Goal: Task Accomplishment & Management: Manage account settings

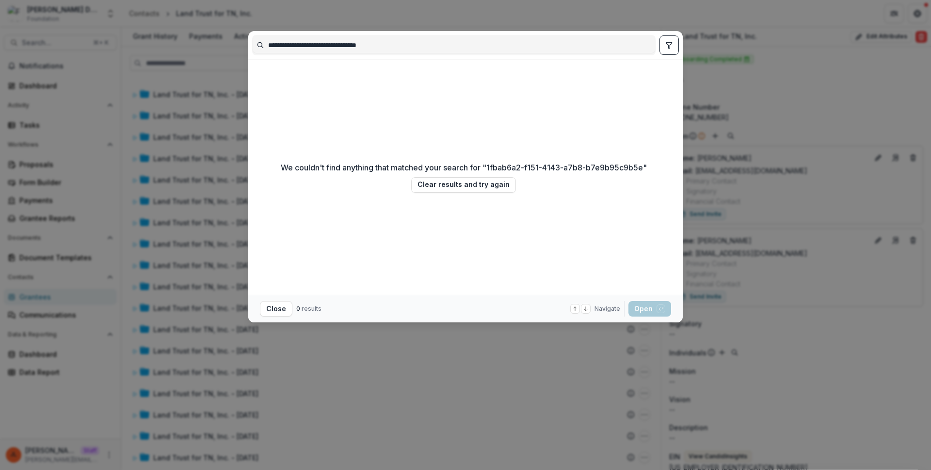
click at [799, 91] on div "**********" at bounding box center [465, 235] width 931 height 470
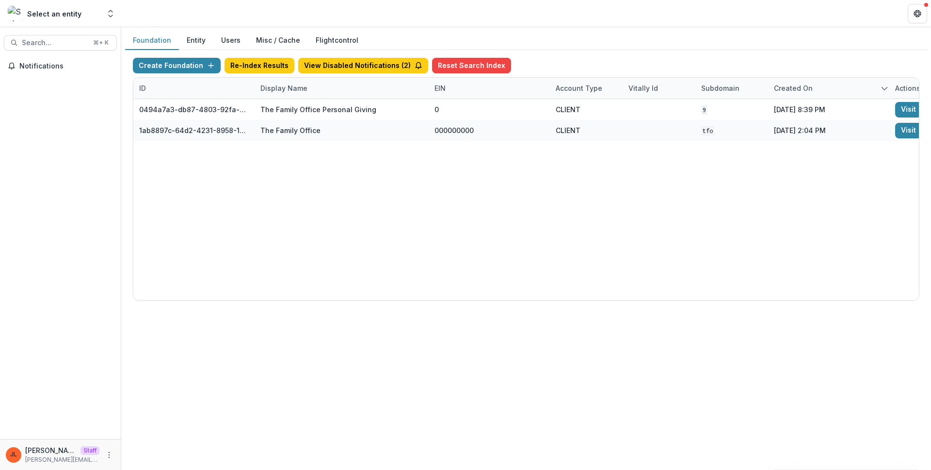
scroll to position [0, 122]
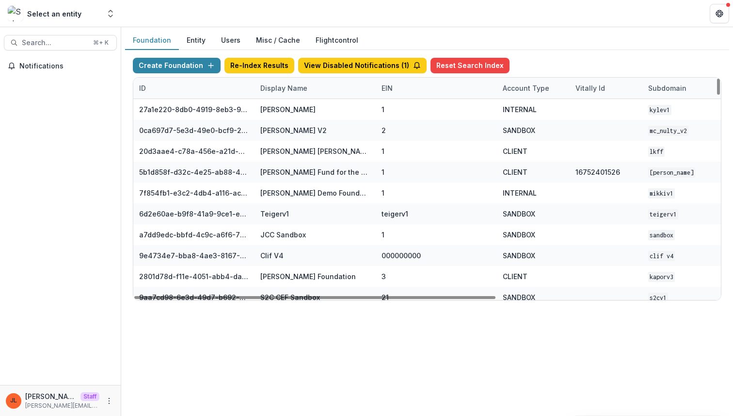
click at [296, 84] on div "Display Name" at bounding box center [284, 88] width 59 height 10
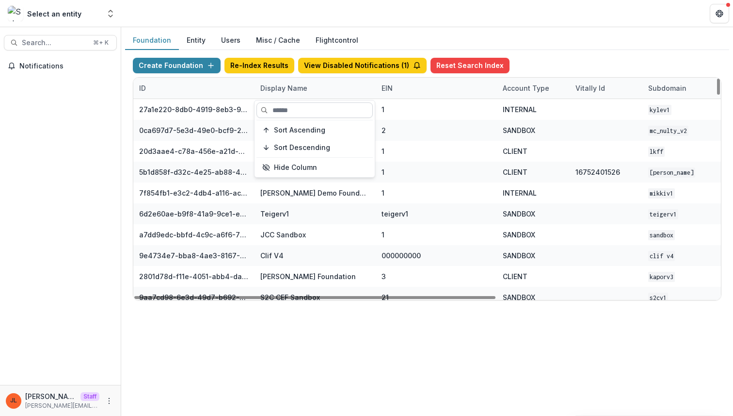
click at [287, 112] on input at bounding box center [315, 110] width 116 height 16
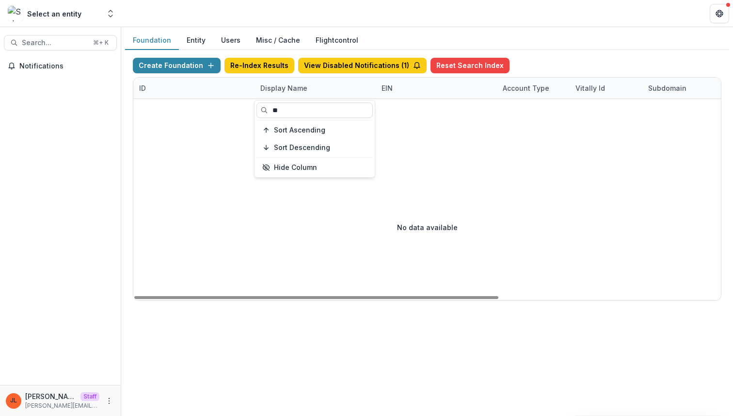
type input "*"
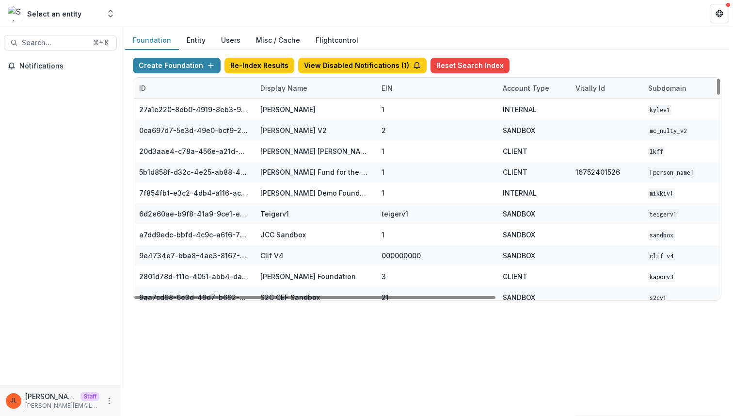
click at [363, 361] on div "Foundation Entity Users Misc / Cache Flightcontrol Create Foundation Re-Index R…" at bounding box center [427, 221] width 612 height 389
